Goal: Task Accomplishment & Management: Manage account settings

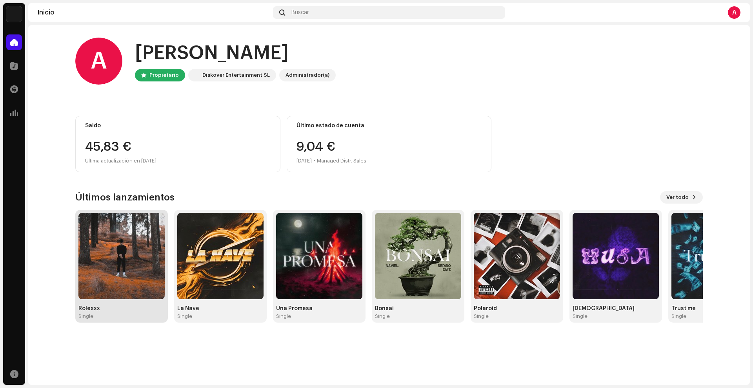
click at [114, 263] on img at bounding box center [121, 256] width 86 height 86
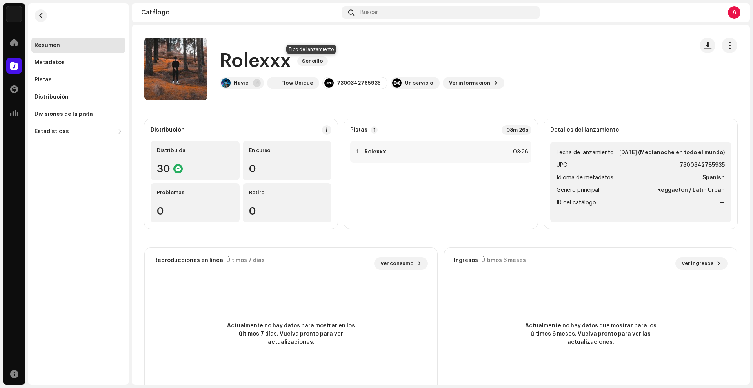
click at [309, 63] on span "Sencillo" at bounding box center [312, 60] width 31 height 9
click at [85, 84] on div "Pistas" at bounding box center [78, 80] width 94 height 16
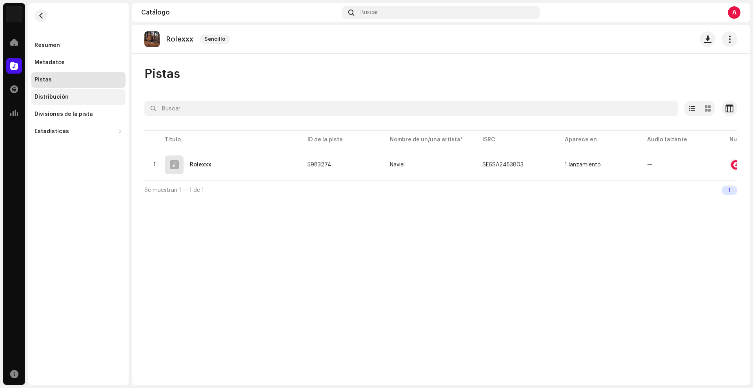
click at [84, 98] on div "Distribución" at bounding box center [78, 97] width 88 height 6
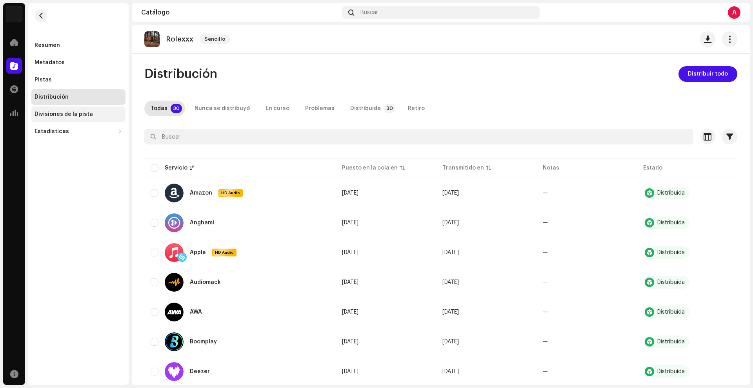
click at [82, 109] on div "Divisiones de la pista" at bounding box center [78, 115] width 94 height 16
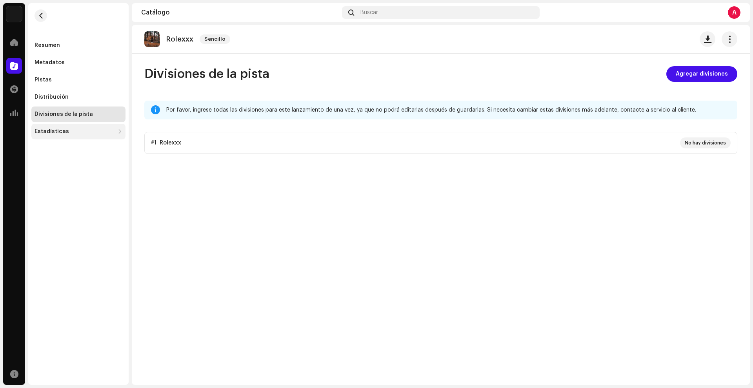
click at [80, 126] on div "Estadísticas" at bounding box center [78, 132] width 94 height 16
click at [69, 60] on div "Metadatos" at bounding box center [78, 63] width 88 height 6
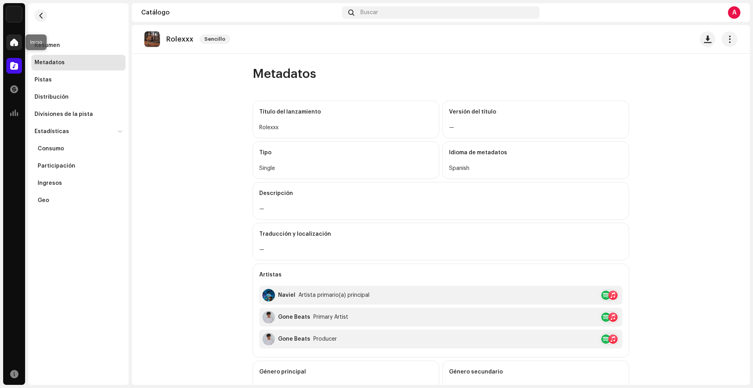
click at [20, 45] on div at bounding box center [14, 42] width 16 height 16
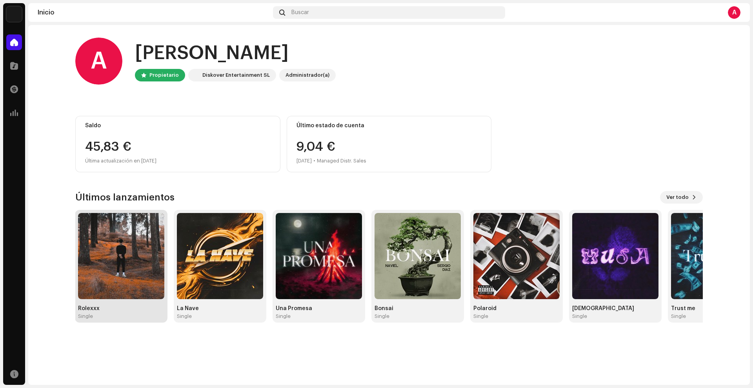
click at [138, 266] on img at bounding box center [121, 256] width 86 height 86
click at [145, 249] on img at bounding box center [121, 256] width 86 height 86
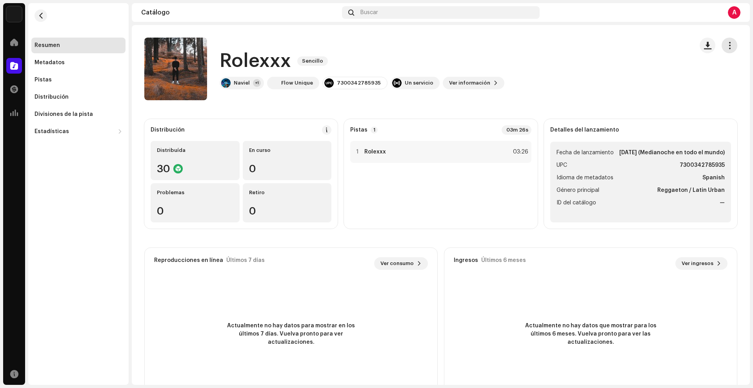
click at [726, 42] on span "button" at bounding box center [729, 45] width 7 height 6
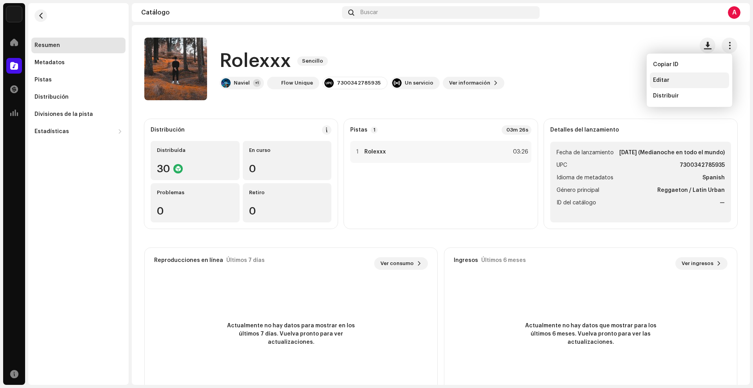
click at [681, 79] on div "Editar" at bounding box center [689, 80] width 73 height 6
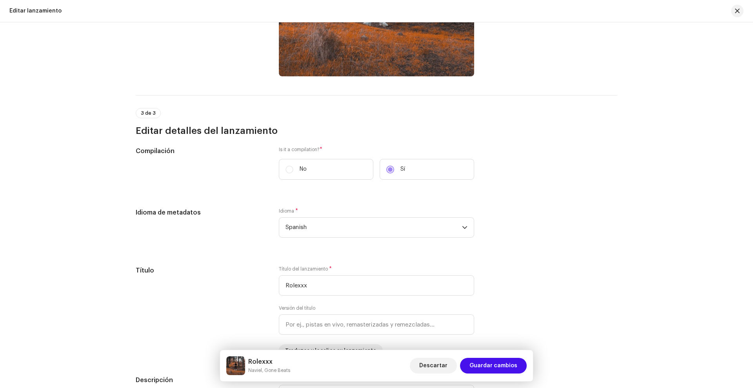
scroll to position [353, 0]
click at [288, 171] on label "No" at bounding box center [326, 170] width 94 height 21
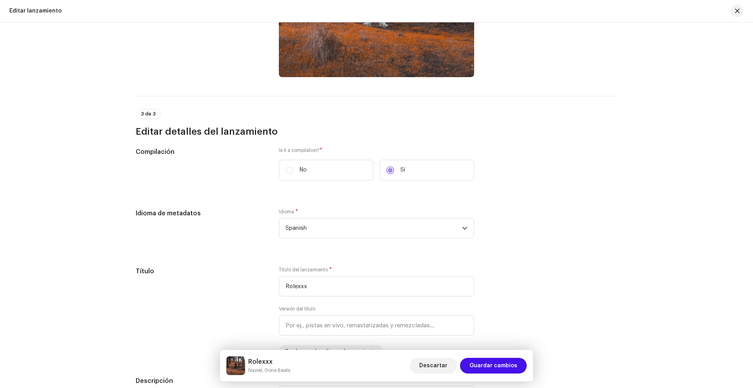
click at [288, 165] on label "No" at bounding box center [326, 170] width 94 height 21
click at [291, 150] on label "Is it a compilation? *" at bounding box center [376, 150] width 195 height 6
click at [292, 165] on label "No" at bounding box center [326, 170] width 94 height 21
click at [286, 171] on label "No" at bounding box center [326, 170] width 94 height 21
click at [453, 369] on button "Descartar" at bounding box center [433, 366] width 47 height 16
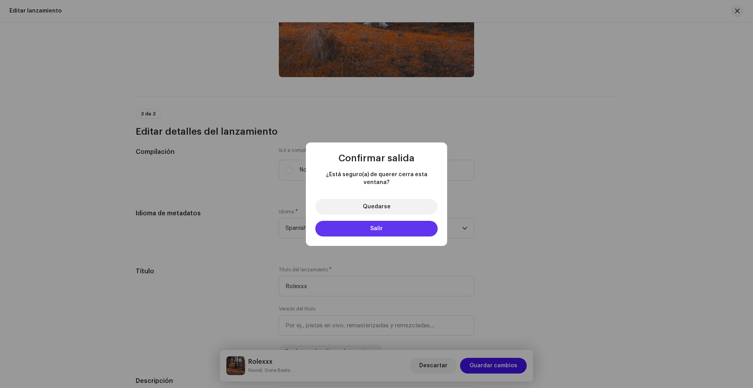
click at [381, 226] on span "Salir" at bounding box center [376, 228] width 13 height 5
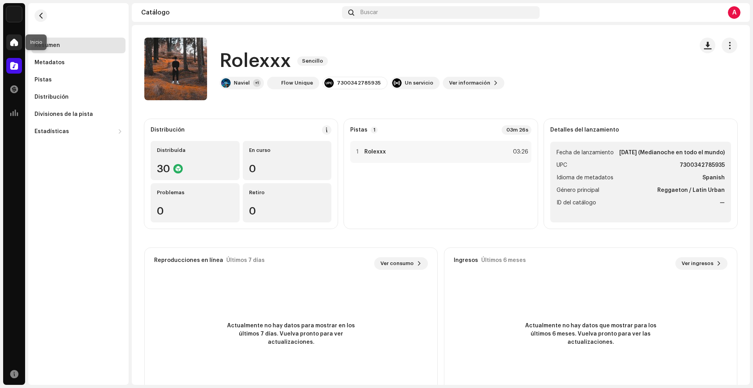
click at [15, 47] on div at bounding box center [14, 42] width 16 height 16
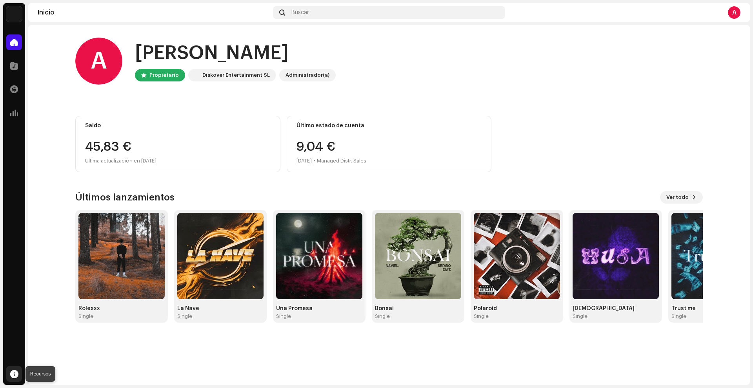
click at [13, 368] on div at bounding box center [14, 375] width 16 height 16
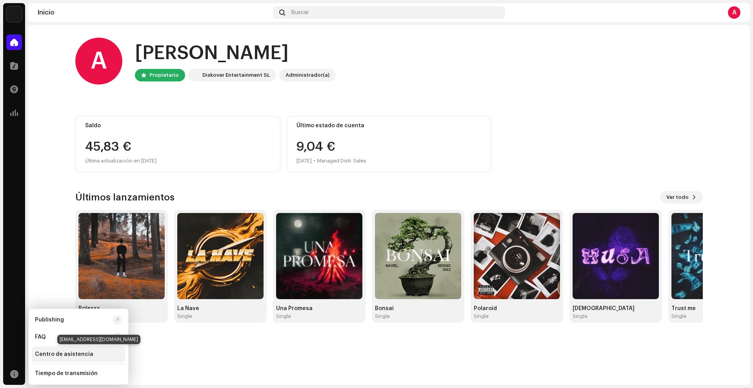
click at [71, 355] on div "Centro de asistencia" at bounding box center [64, 355] width 58 height 6
click at [80, 352] on div "Centro de asistencia" at bounding box center [64, 355] width 58 height 6
click at [87, 356] on div "Centro de asistencia" at bounding box center [64, 355] width 58 height 6
click at [117, 262] on img at bounding box center [121, 256] width 86 height 86
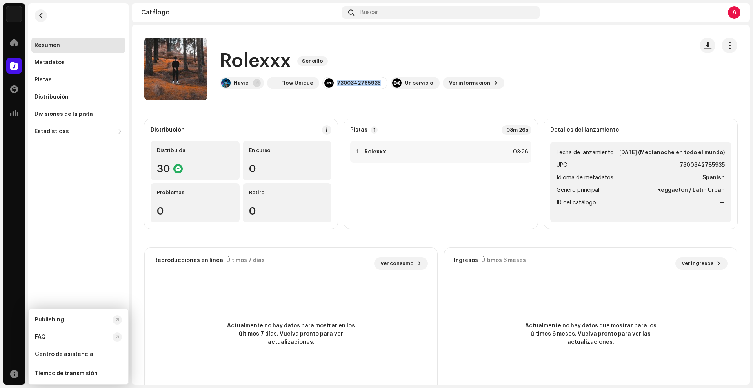
drag, startPoint x: 334, startPoint y: 82, endPoint x: 389, endPoint y: 91, distance: 56.1
click at [389, 91] on div "Rolexxx Sencillo Naviel +1 Flow Unique 7300342785935 Un servicio Ver información" at bounding box center [415, 69] width 543 height 63
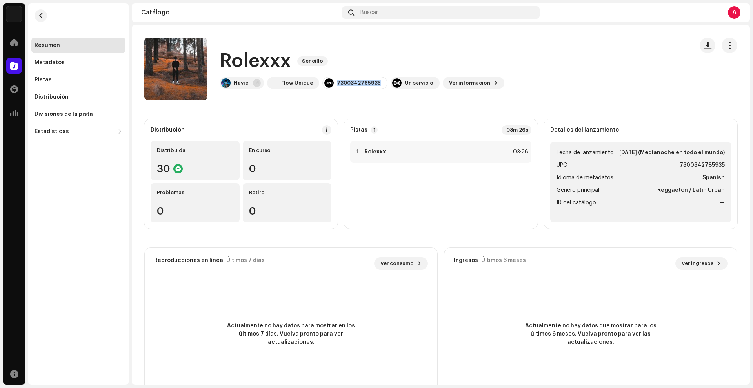
copy div "7300342785935"
click at [477, 84] on span "Ver información" at bounding box center [469, 83] width 41 height 16
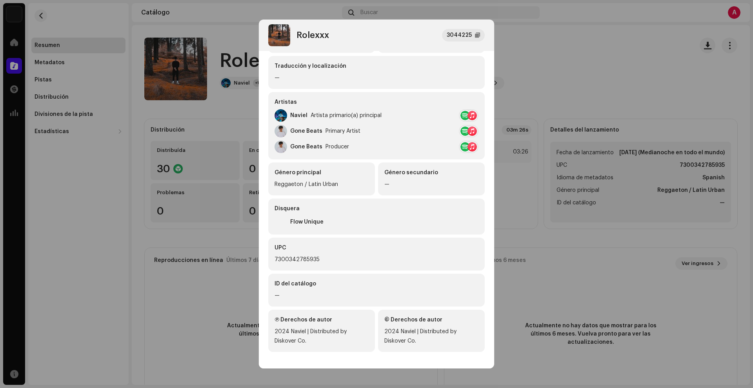
scroll to position [97, 0]
click at [307, 283] on div "ID del catálogo" at bounding box center [376, 282] width 204 height 8
drag, startPoint x: 282, startPoint y: 290, endPoint x: 274, endPoint y: 294, distance: 8.2
click at [274, 294] on div "—" at bounding box center [376, 293] width 204 height 9
click at [280, 282] on div "ID del catálogo" at bounding box center [376, 282] width 204 height 8
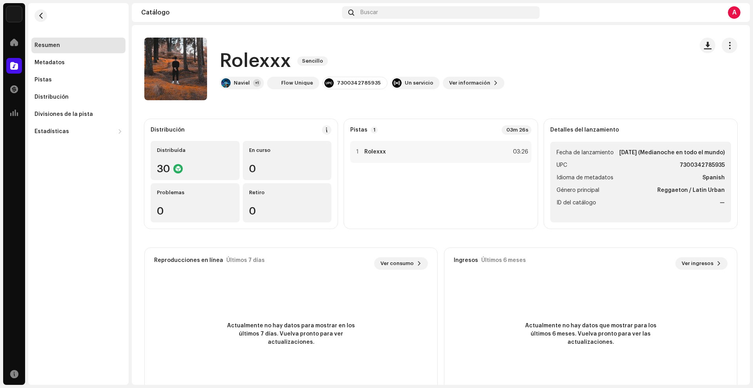
click at [497, 109] on div "Rolexxx 3044225 Metadatos Distribución Idioma de metadatos Spanish Título del l…" at bounding box center [376, 194] width 753 height 388
click at [8, 36] on div at bounding box center [14, 42] width 16 height 16
